Goal: Information Seeking & Learning: Learn about a topic

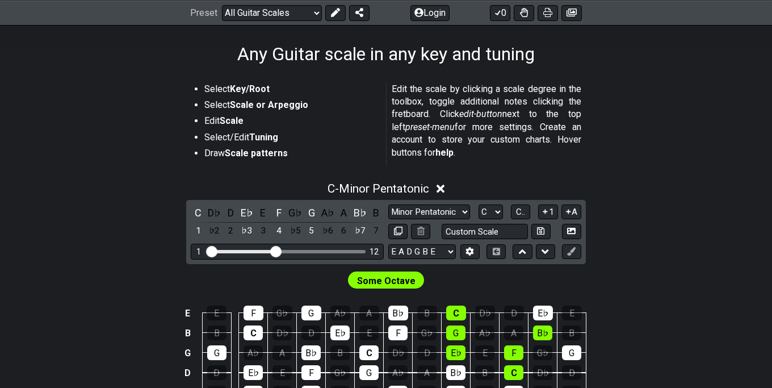
scroll to position [232, 0]
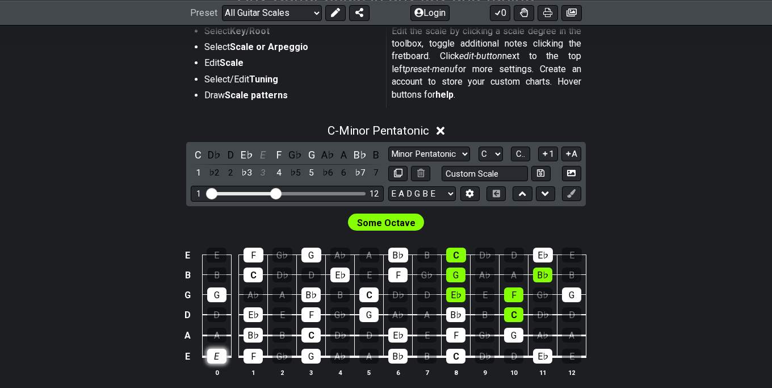
click at [218, 357] on div "E" at bounding box center [216, 356] width 19 height 15
click at [477, 164] on div "Minor Pentatonic Root Minor Pentatonic Major Pentatonic Minor Blues Major Blues…" at bounding box center [485, 164] width 193 height 35
select select "E A D G"
click option "E A D G" at bounding box center [0, 0] width 0 height 0
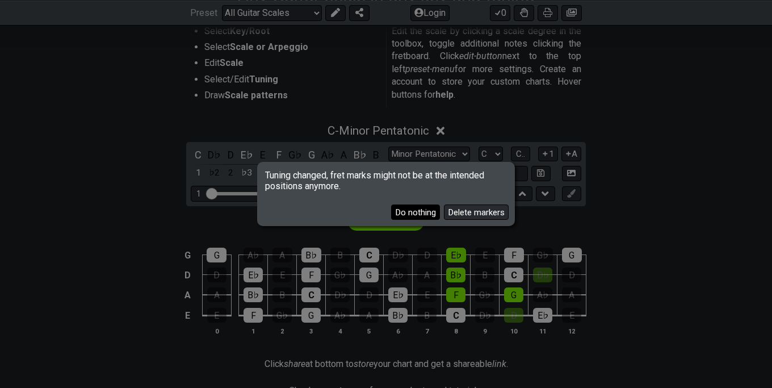
click at [432, 215] on button "Do nothing" at bounding box center [415, 211] width 49 height 15
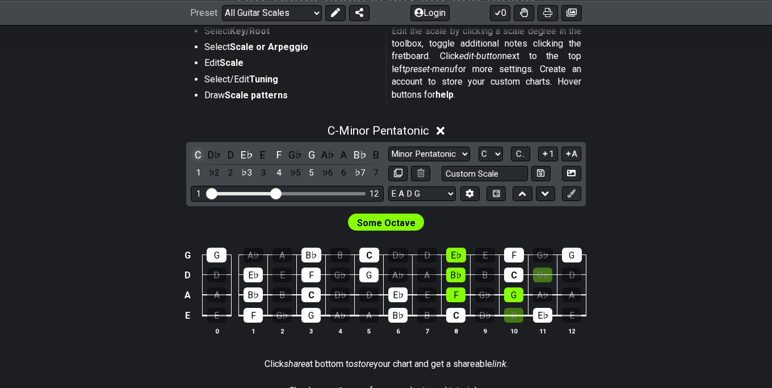
click at [201, 152] on div "C" at bounding box center [198, 154] width 15 height 15
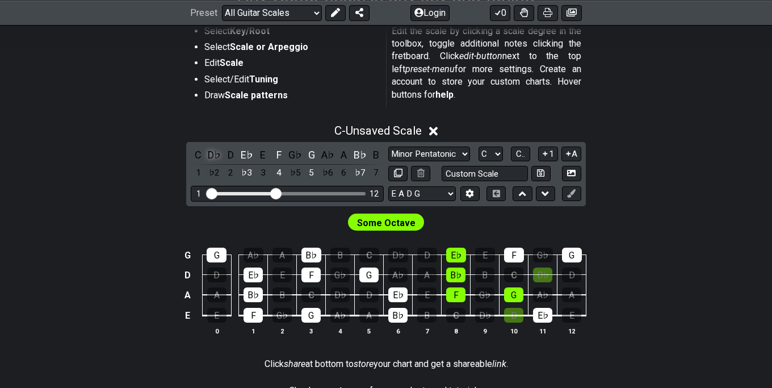
click at [211, 160] on div "D♭" at bounding box center [214, 154] width 15 height 15
click at [243, 157] on div "E♭" at bounding box center [247, 154] width 15 height 15
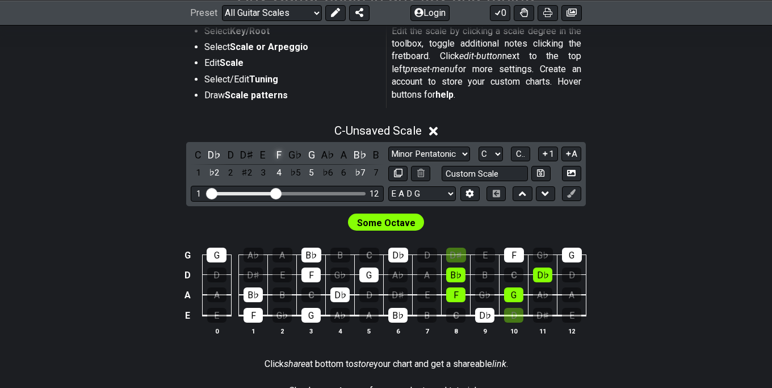
click at [284, 154] on div "F" at bounding box center [279, 154] width 15 height 15
click at [311, 157] on div "G" at bounding box center [311, 154] width 15 height 15
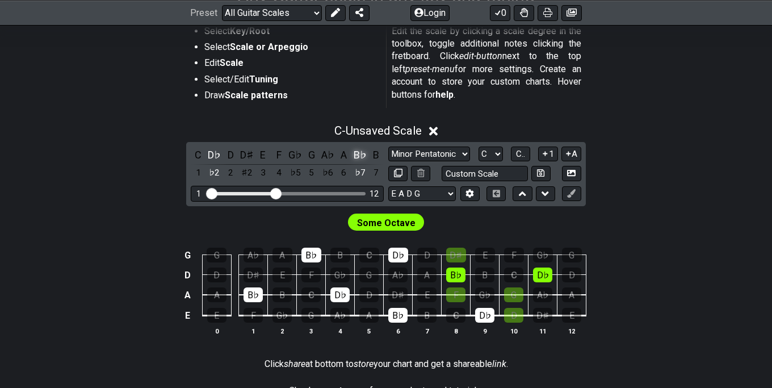
click at [359, 153] on div "B♭" at bounding box center [360, 154] width 15 height 15
click at [218, 153] on div "D♭" at bounding box center [214, 154] width 15 height 15
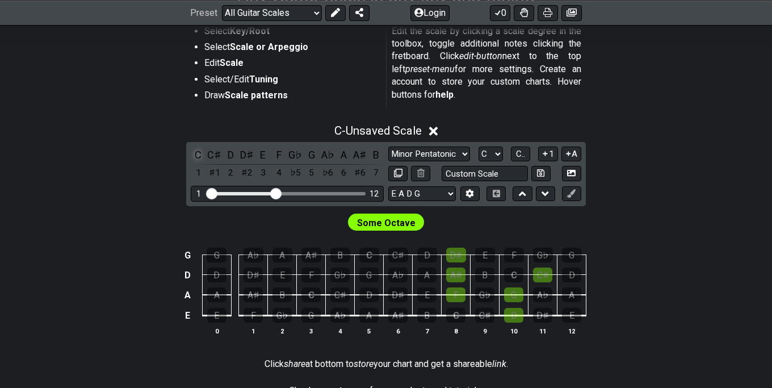
click at [200, 153] on div "C" at bounding box center [198, 154] width 15 height 15
drag, startPoint x: 275, startPoint y: 194, endPoint x: 217, endPoint y: 186, distance: 58.5
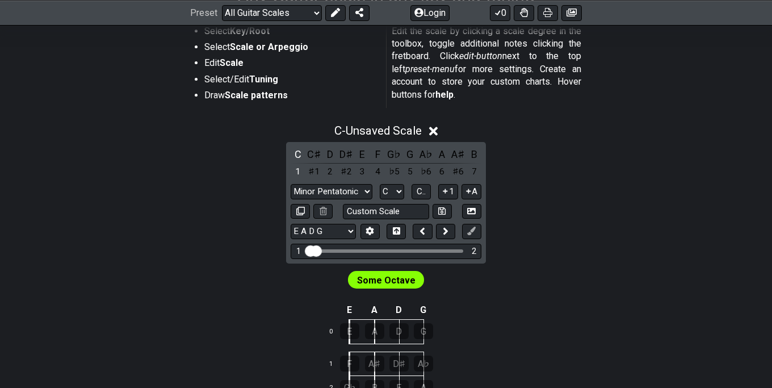
scroll to position [348, 0]
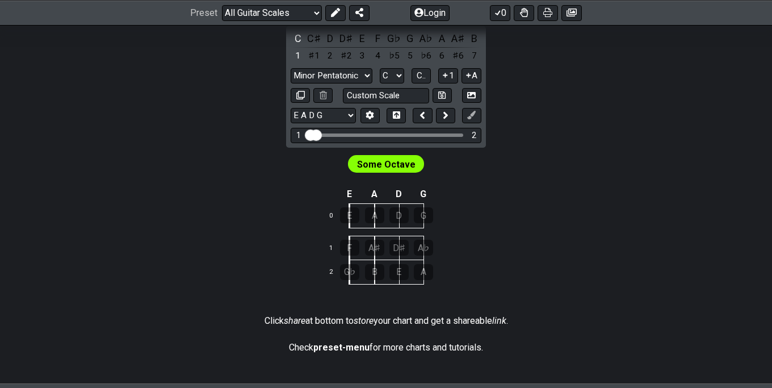
drag, startPoint x: 314, startPoint y: 136, endPoint x: 344, endPoint y: 135, distance: 30.2
click at [344, 134] on input "Visible fret range" at bounding box center [386, 134] width 161 height 0
drag, startPoint x: 316, startPoint y: 135, endPoint x: 478, endPoint y: 134, distance: 162.4
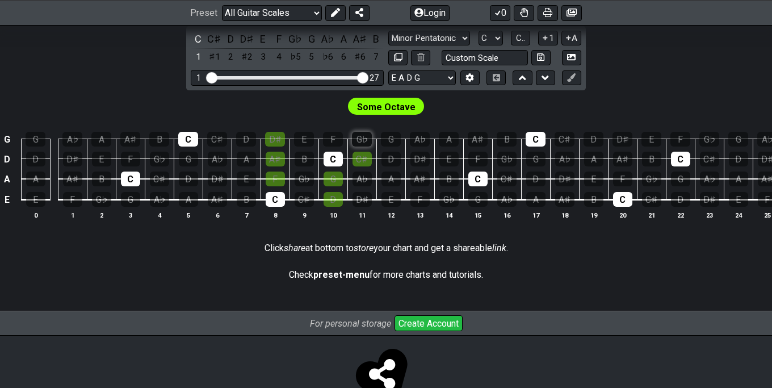
scroll to position [290, 0]
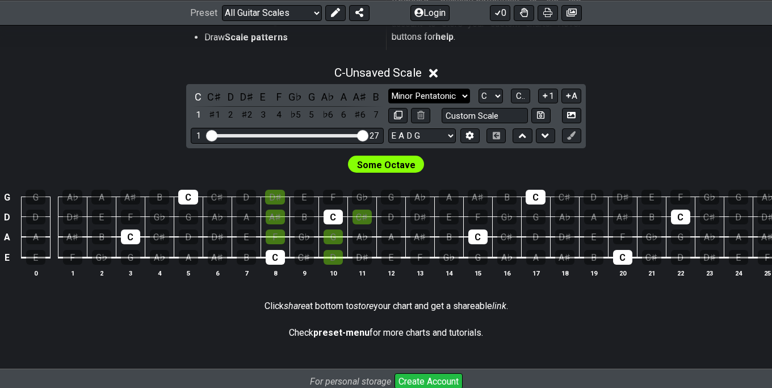
click at [389, 89] on select "Minor Pentatonic Root Minor Pentatonic Major Pentatonic Minor Blues Major Blues…" at bounding box center [430, 96] width 82 height 15
select select "Minor Pentatonic"
click option "Minor Pentatonic" at bounding box center [0, 0] width 0 height 0
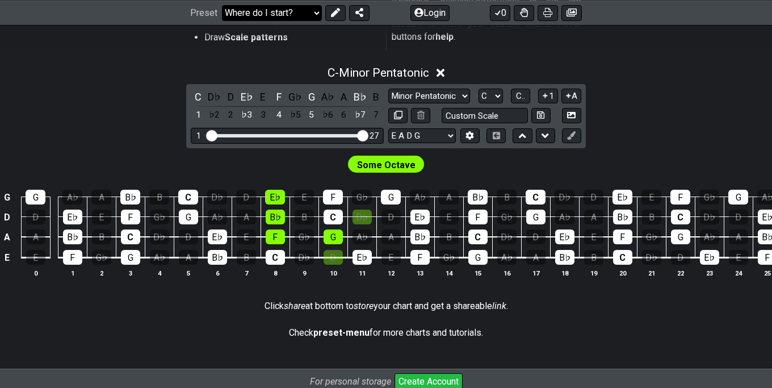
click option "Where do I start?" at bounding box center [0, 0] width 0 height 0
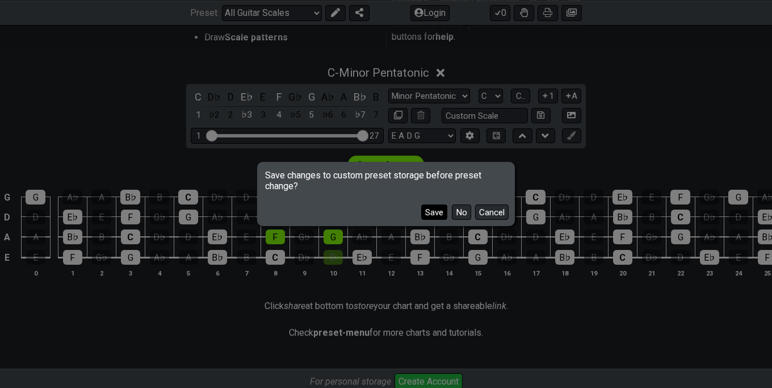
click at [440, 210] on button "Save" at bounding box center [434, 211] width 26 height 15
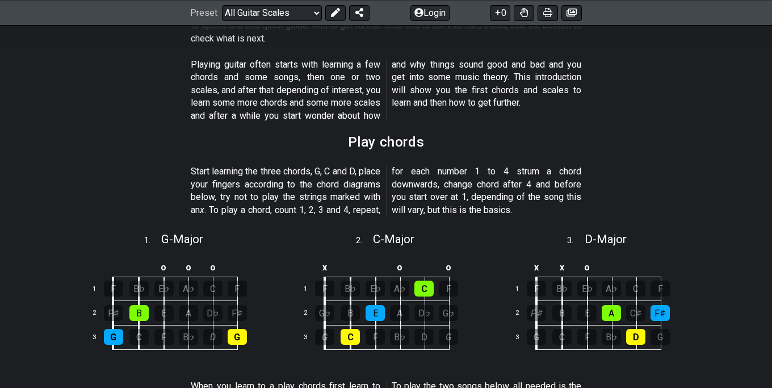
select select "/beginner-guitar"
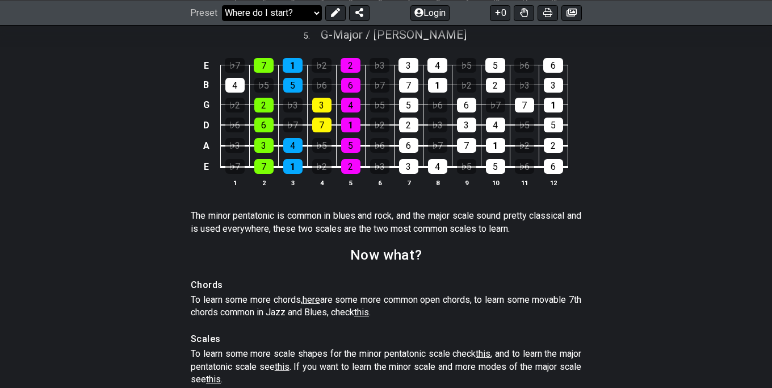
scroll to position [1447, 0]
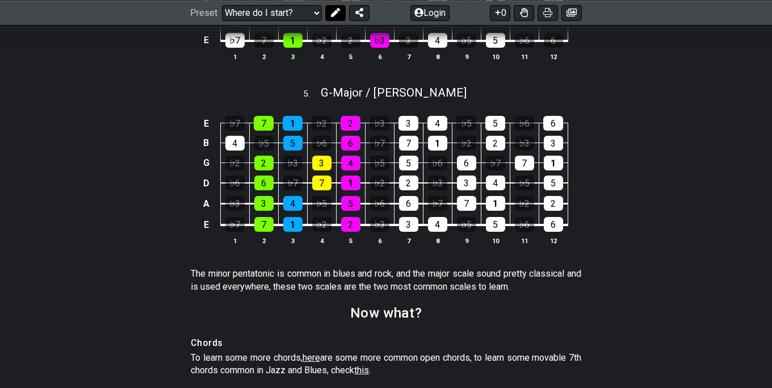
click at [329, 7] on button at bounding box center [335, 13] width 20 height 16
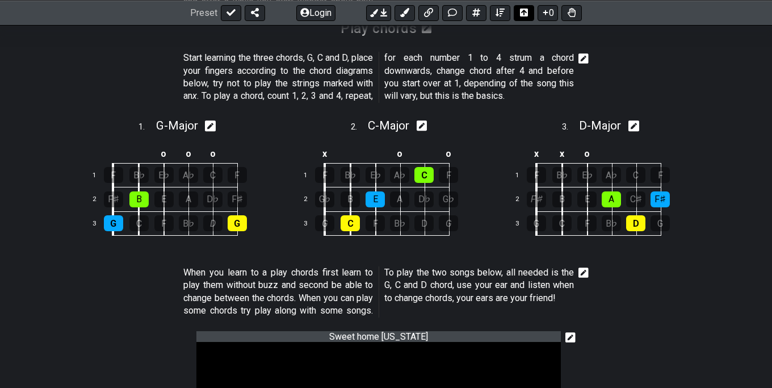
scroll to position [175, 0]
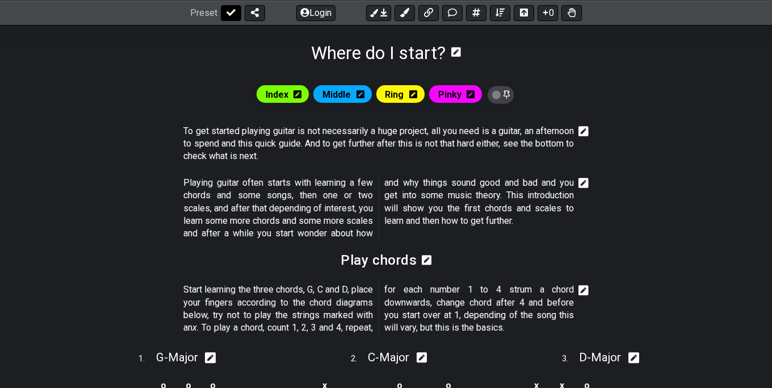
click at [229, 13] on icon at bounding box center [231, 12] width 9 height 7
select select "/beginner-guitar"
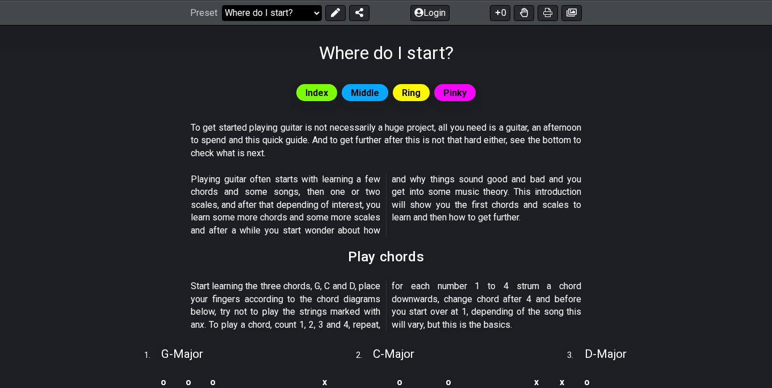
click at [222, 5] on select "Welcome to #fretflip! Initial Preset Any Guitar scale in any key and tuning Min…" at bounding box center [272, 13] width 100 height 16
